Goal: Task Accomplishment & Management: Manage account settings

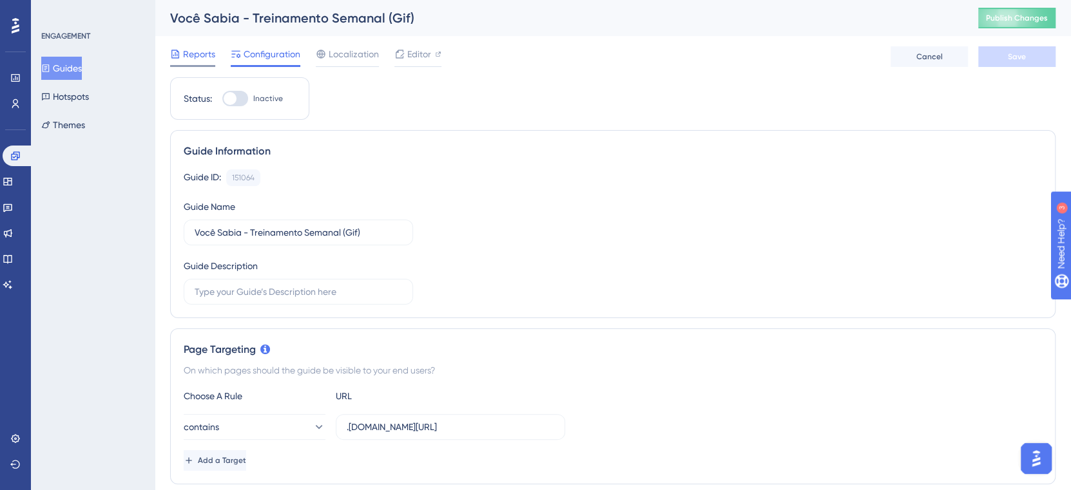
click at [198, 47] on span "Reports" at bounding box center [199, 53] width 32 height 15
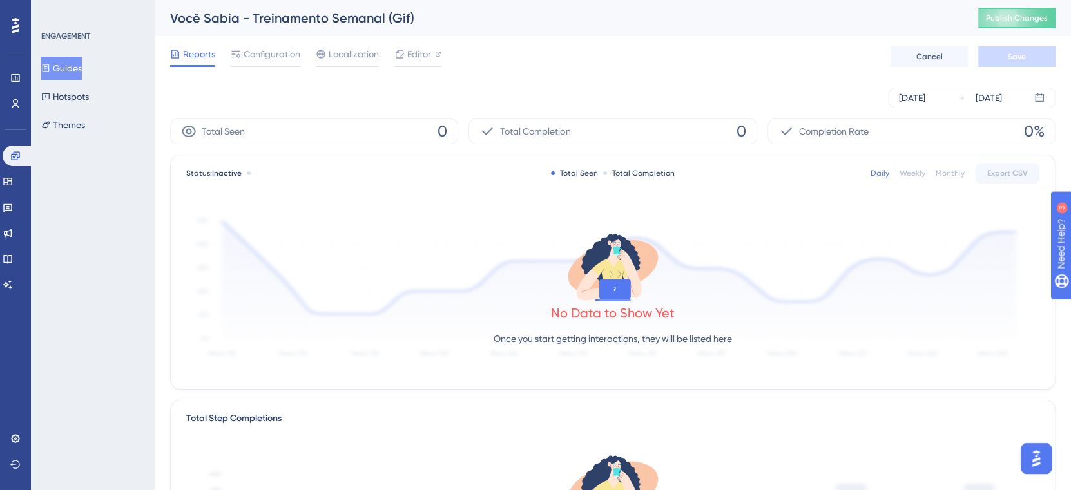
click at [82, 68] on button "Guides" at bounding box center [61, 68] width 41 height 23
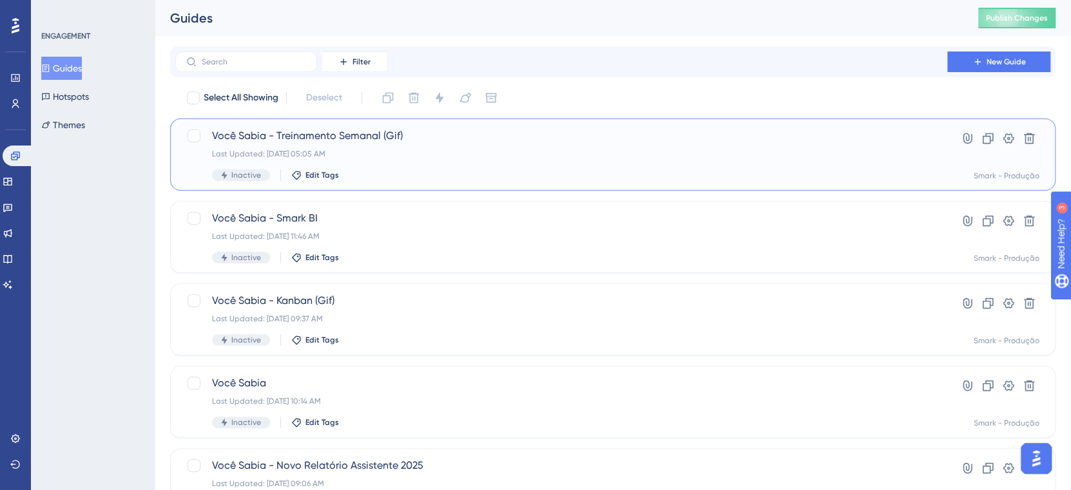
click at [410, 133] on span "Você Sabia - Treinamento Semanal (Gif)" at bounding box center [561, 135] width 698 height 15
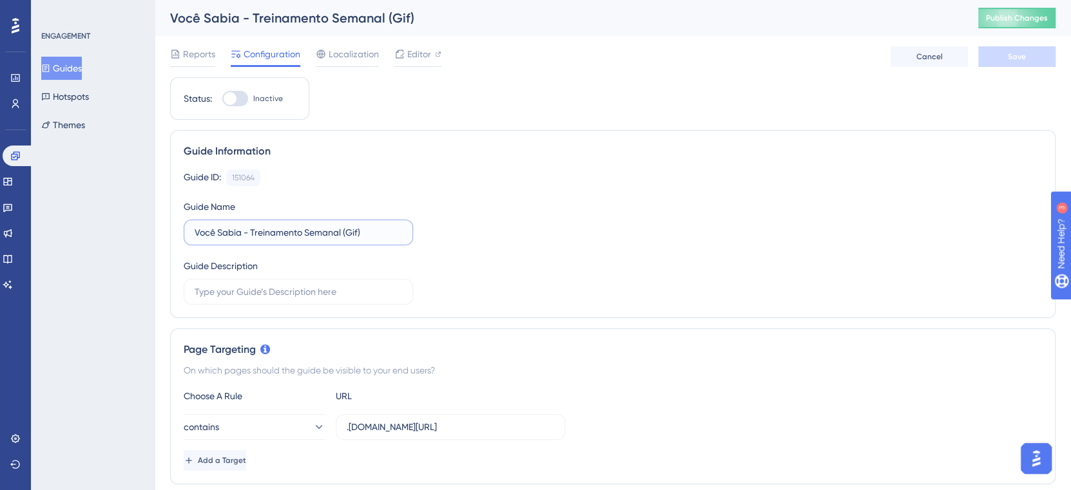
click at [367, 227] on input "Você Sabia - Treinamento Semanal (Gif)" at bounding box center [298, 232] width 207 height 14
type input "Você Sabia - Treinamento Semanal"
click at [1000, 54] on button "Save" at bounding box center [1016, 56] width 77 height 21
click at [1017, 24] on button "Publish Changes" at bounding box center [1016, 18] width 77 height 21
click at [414, 56] on span "Editor" at bounding box center [419, 53] width 24 height 15
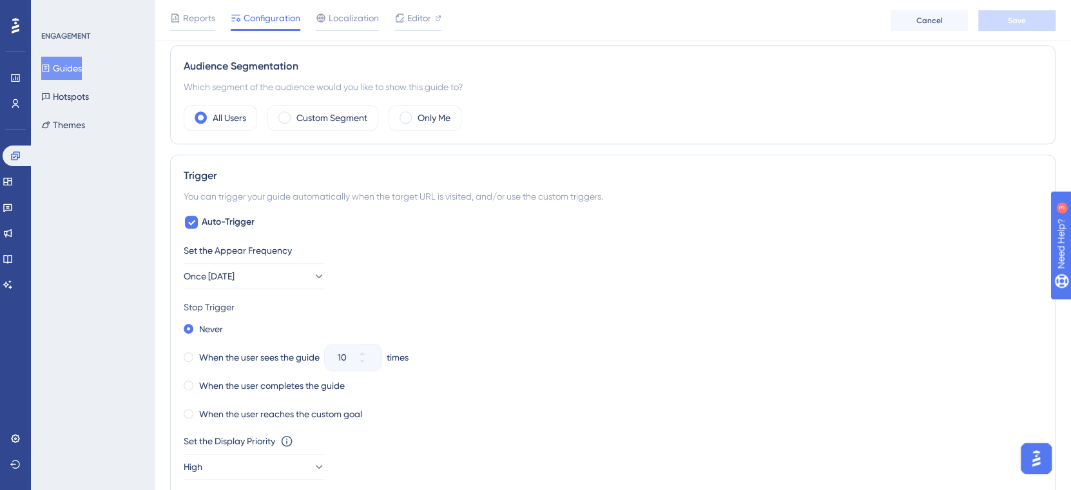
scroll to position [410, 0]
